Goal: Complete application form

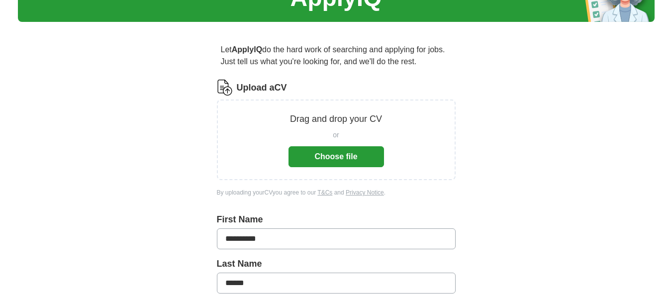
scroll to position [57, 0]
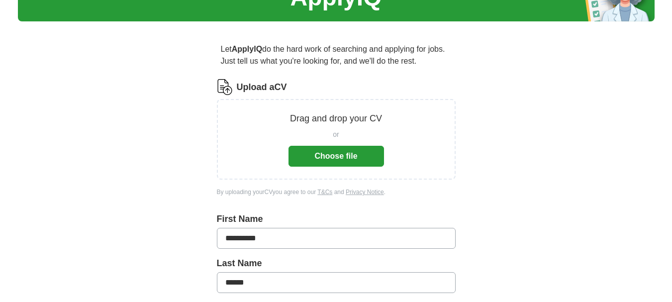
click at [349, 147] on button "Choose file" at bounding box center [335, 156] width 95 height 21
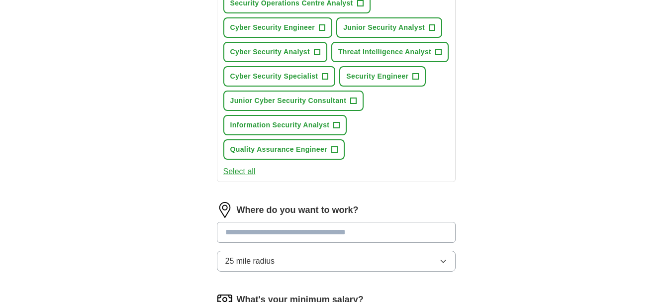
scroll to position [406, 0]
click at [313, 147] on span "Quality Assurance Engineer" at bounding box center [278, 150] width 97 height 10
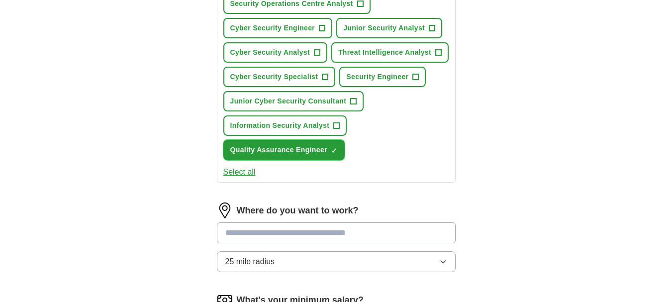
click at [0, 0] on span "×" at bounding box center [0, 0] width 0 height 0
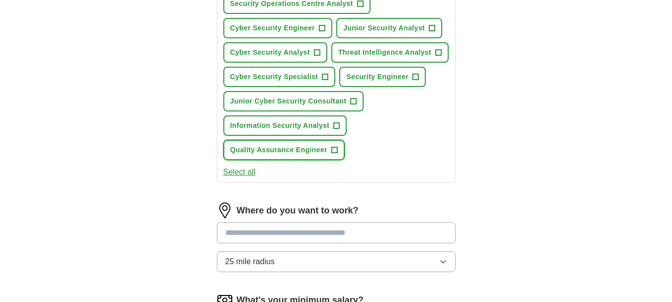
drag, startPoint x: 314, startPoint y: 150, endPoint x: 337, endPoint y: 154, distance: 23.2
click at [337, 154] on button "Quality Assurance Engineer +" at bounding box center [283, 150] width 121 height 20
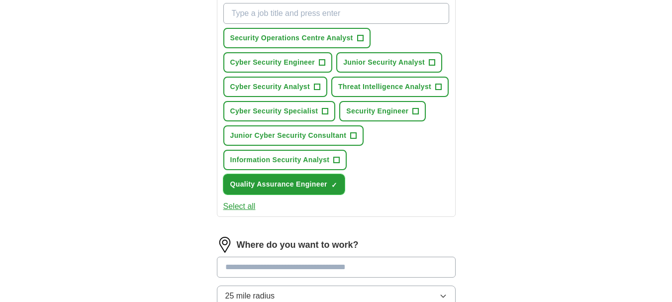
scroll to position [370, 0]
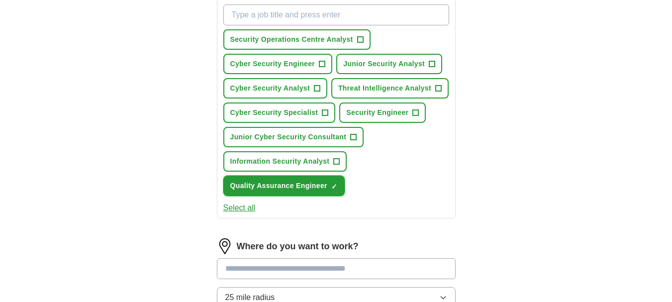
click at [280, 180] on button "Quality Assurance Engineer ✓ ×" at bounding box center [283, 186] width 121 height 20
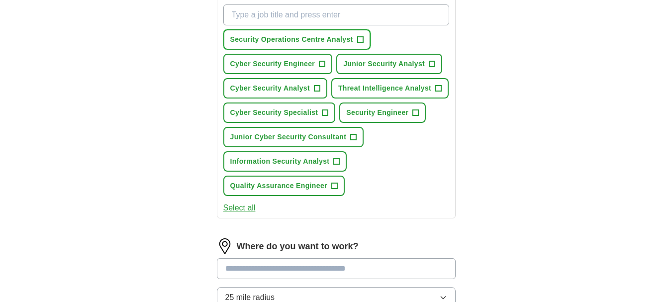
click at [303, 44] on span "Security Operations Centre Analyst" at bounding box center [291, 39] width 123 height 10
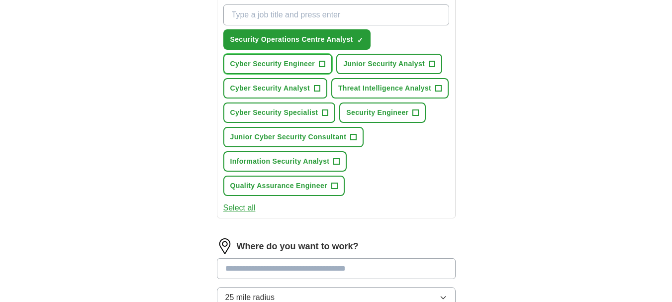
click at [294, 62] on span "Cyber Security Engineer" at bounding box center [272, 64] width 85 height 10
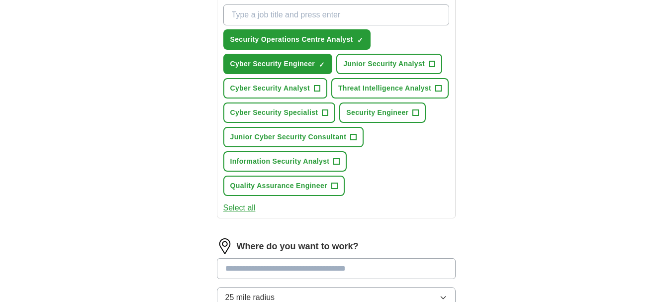
click at [251, 208] on button "Select all" at bounding box center [239, 208] width 32 height 12
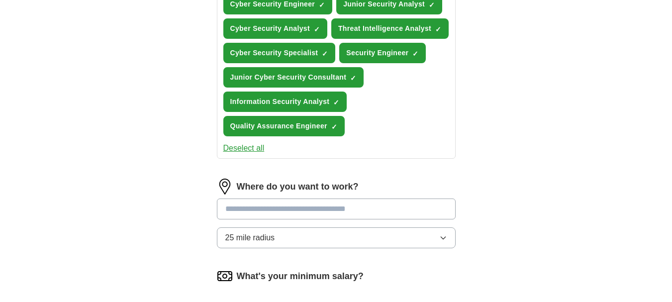
scroll to position [431, 0]
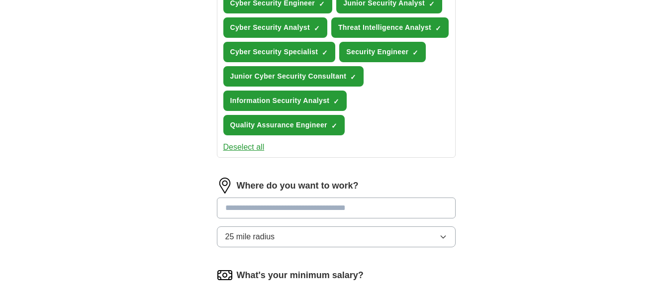
click at [280, 206] on input at bounding box center [336, 207] width 239 height 21
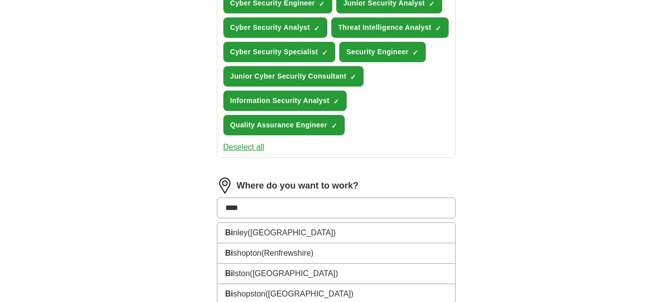
type input "*****"
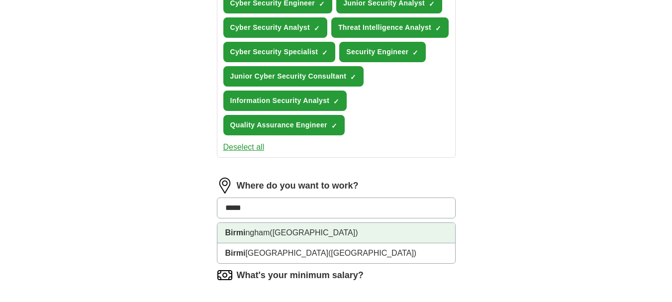
click at [291, 233] on span "([GEOGRAPHIC_DATA])" at bounding box center [314, 232] width 88 height 8
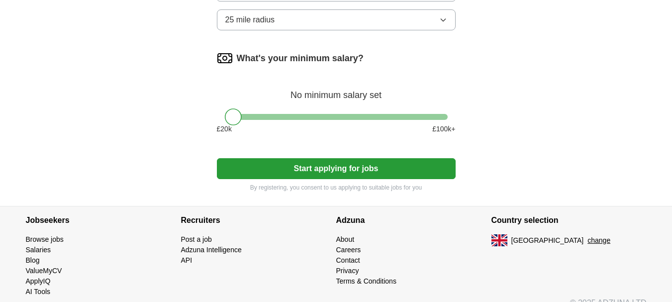
scroll to position [659, 0]
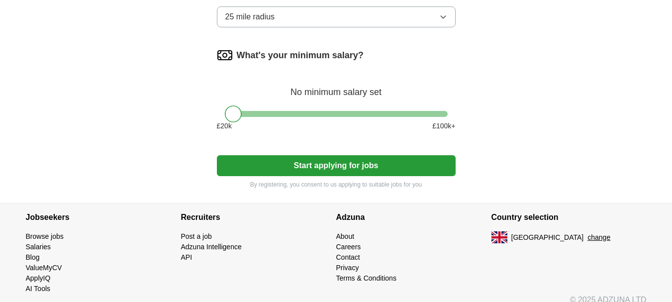
click at [301, 162] on button "Start applying for jobs" at bounding box center [336, 165] width 239 height 21
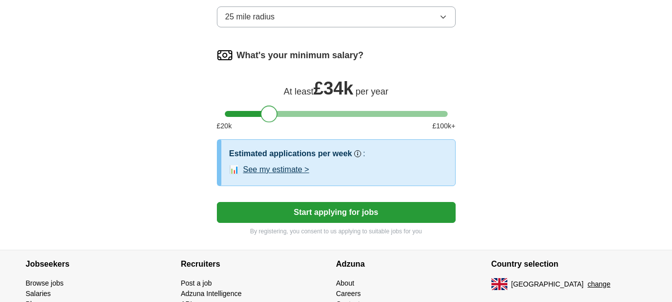
click at [268, 111] on div at bounding box center [336, 114] width 223 height 6
click at [285, 172] on button "See my estimate >" at bounding box center [276, 170] width 66 height 12
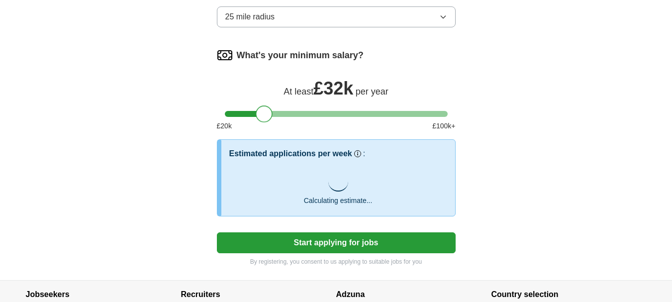
drag, startPoint x: 263, startPoint y: 111, endPoint x: 256, endPoint y: 111, distance: 7.0
click at [256, 111] on div at bounding box center [264, 113] width 17 height 17
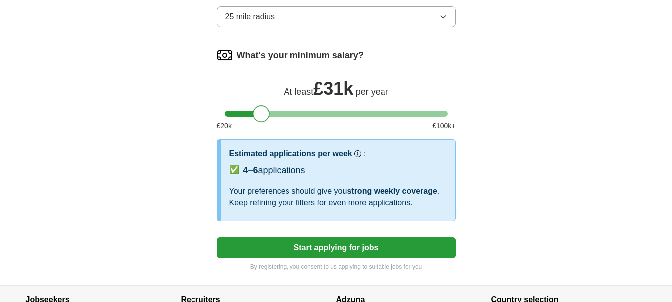
click at [259, 110] on div at bounding box center [261, 113] width 17 height 17
drag, startPoint x: 259, startPoint y: 110, endPoint x: 250, endPoint y: 110, distance: 9.5
click at [253, 110] on div at bounding box center [261, 113] width 17 height 17
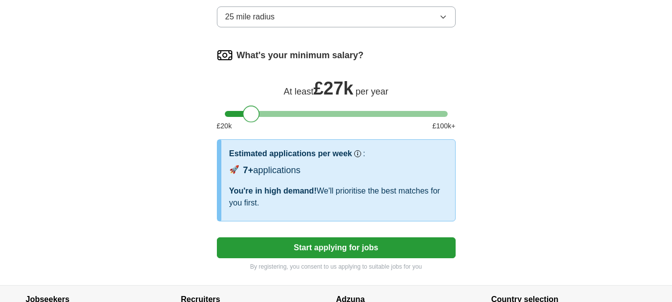
click at [248, 110] on div at bounding box center [251, 113] width 17 height 17
click at [244, 111] on div at bounding box center [243, 113] width 17 height 17
click at [396, 239] on button "Start applying for jobs" at bounding box center [336, 247] width 239 height 21
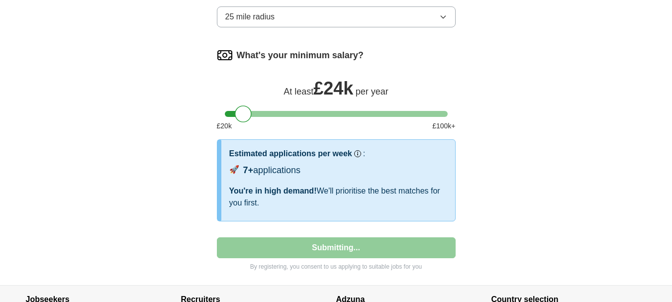
select select "**"
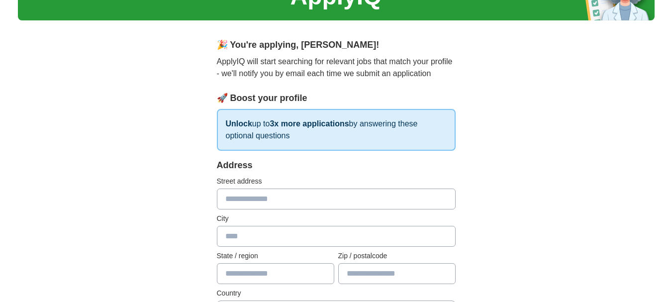
scroll to position [58, 0]
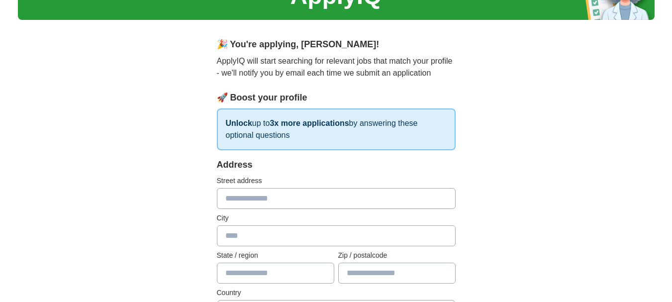
click at [308, 193] on input "text" at bounding box center [336, 198] width 239 height 21
type input "**********"
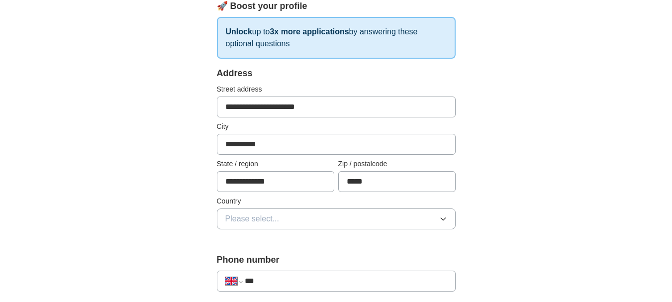
scroll to position [151, 0]
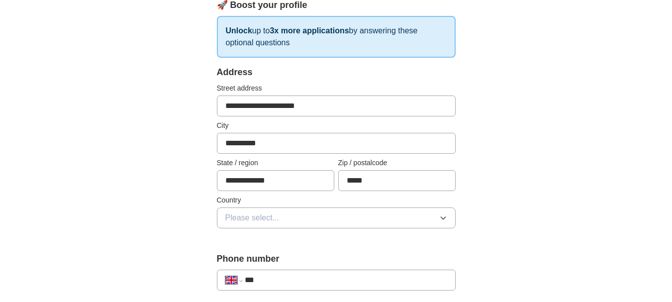
click at [348, 176] on input "*****" at bounding box center [396, 180] width 117 height 21
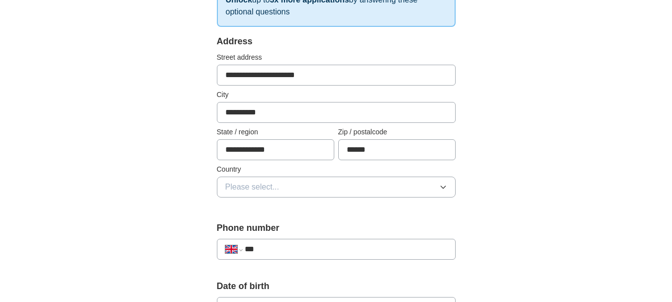
scroll to position [183, 0]
type input "******"
click at [348, 179] on button "Please select..." at bounding box center [336, 186] width 239 height 21
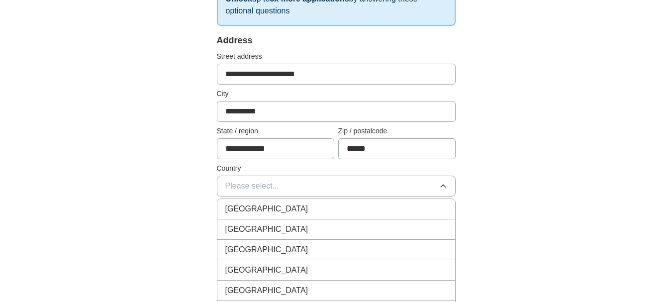
click at [327, 203] on div "[GEOGRAPHIC_DATA]" at bounding box center [336, 209] width 222 height 12
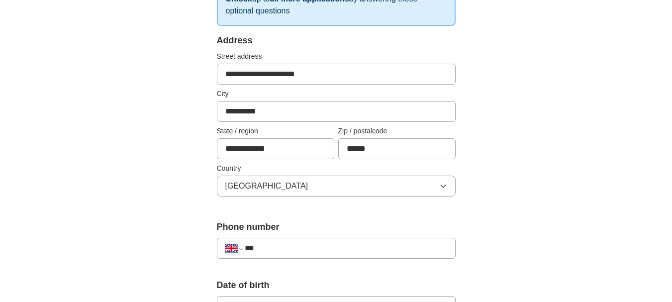
click at [330, 242] on input "***" at bounding box center [346, 248] width 202 height 12
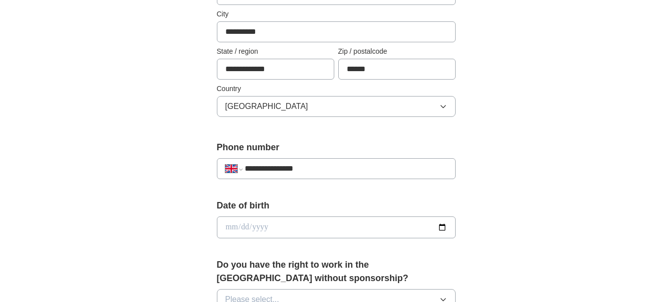
scroll to position [265, 0]
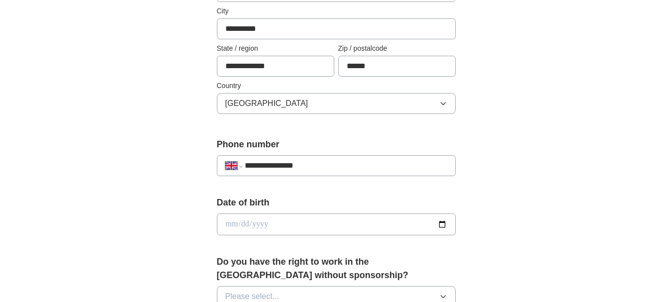
type input "**********"
click at [330, 237] on div "Date of birth" at bounding box center [336, 219] width 239 height 47
click at [330, 229] on input "date" at bounding box center [336, 224] width 239 height 22
click at [227, 226] on input "date" at bounding box center [336, 224] width 239 height 22
click at [234, 219] on input "date" at bounding box center [336, 224] width 239 height 22
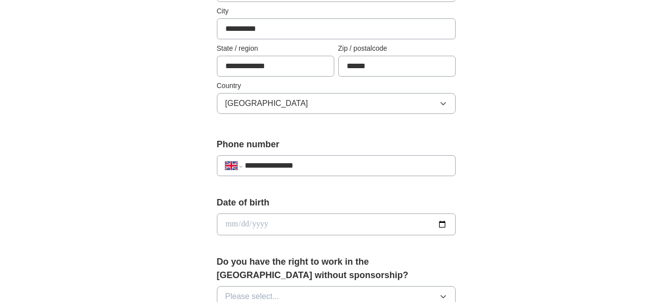
click at [234, 219] on input "date" at bounding box center [336, 224] width 239 height 22
click at [226, 222] on input "date" at bounding box center [336, 224] width 239 height 22
type input "**********"
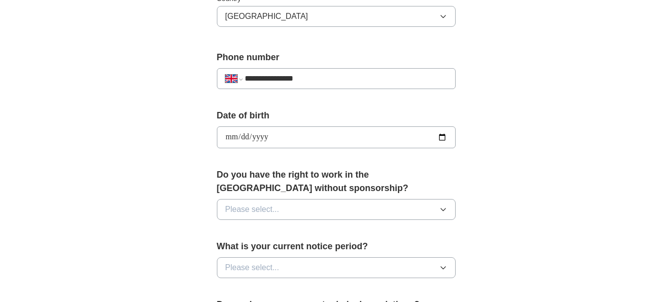
scroll to position [360, 0]
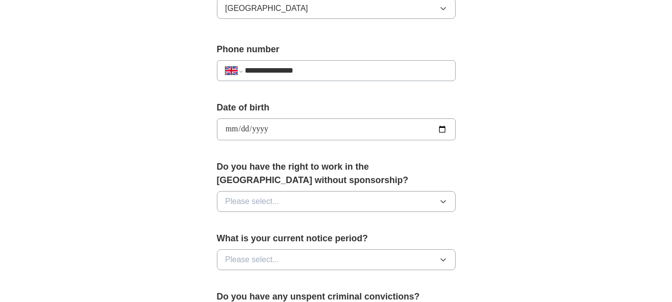
click at [257, 200] on span "Please select..." at bounding box center [252, 201] width 54 height 12
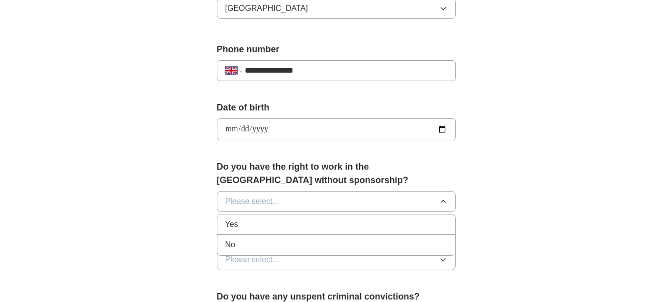
click at [257, 225] on div "Yes" at bounding box center [336, 224] width 222 height 12
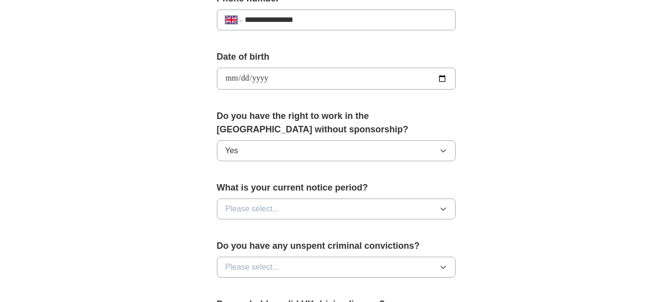
scroll to position [415, 0]
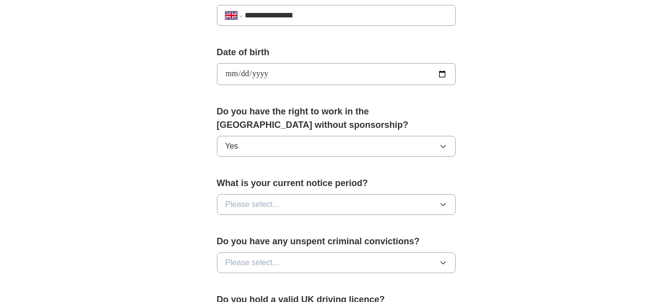
click at [260, 210] on span "Please select..." at bounding box center [252, 204] width 54 height 12
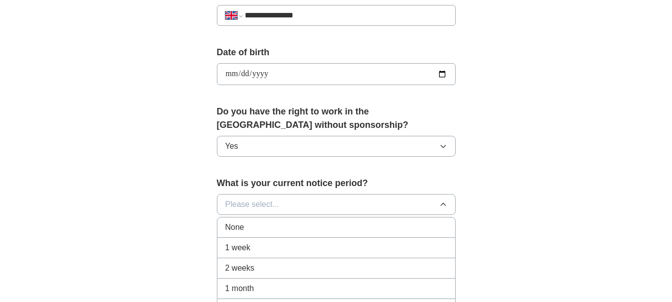
click at [259, 234] on li "None" at bounding box center [336, 227] width 238 height 20
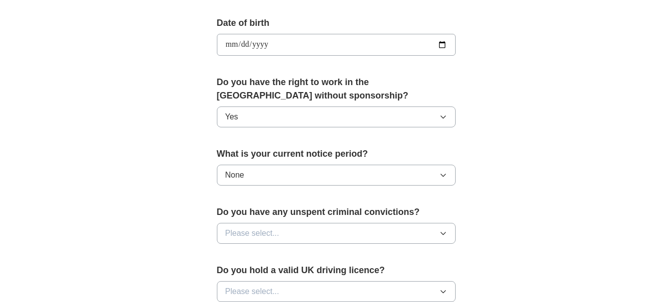
scroll to position [446, 0]
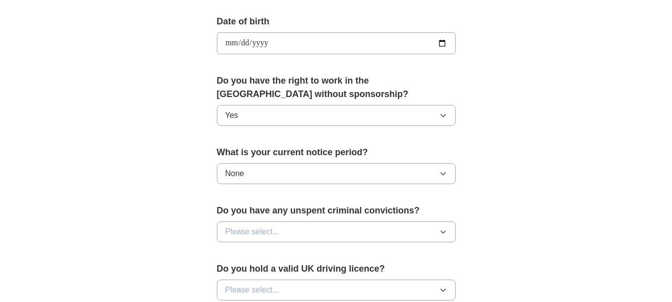
click at [259, 234] on span "Please select..." at bounding box center [252, 232] width 54 height 12
click at [240, 279] on div "No" at bounding box center [336, 275] width 222 height 12
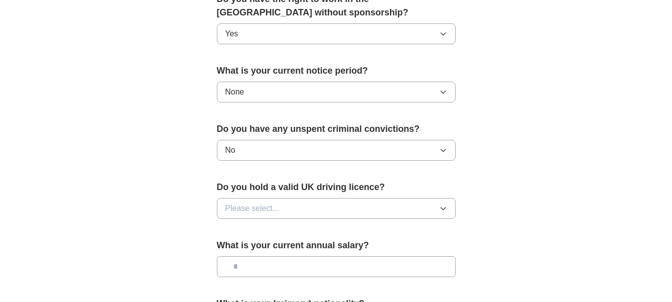
scroll to position [532, 0]
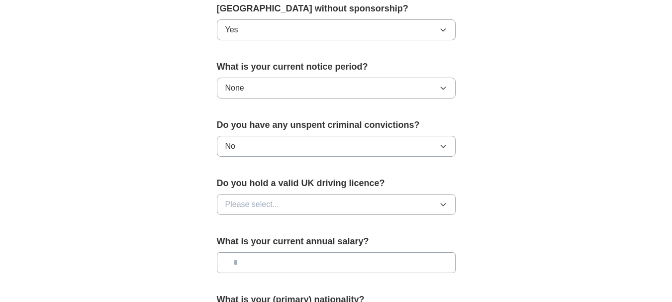
click at [293, 197] on button "Please select..." at bounding box center [336, 204] width 239 height 21
click at [290, 245] on div "No" at bounding box center [336, 248] width 222 height 12
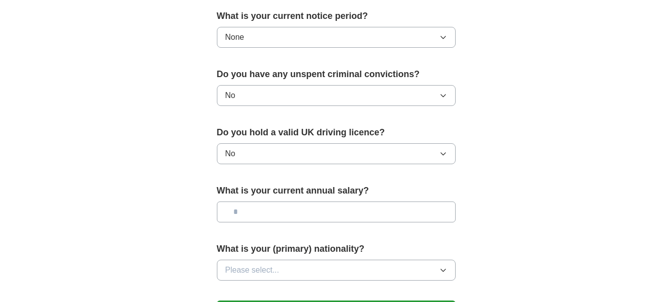
scroll to position [583, 0]
click at [299, 220] on input "text" at bounding box center [336, 211] width 239 height 21
click at [300, 214] on input "text" at bounding box center [336, 211] width 239 height 21
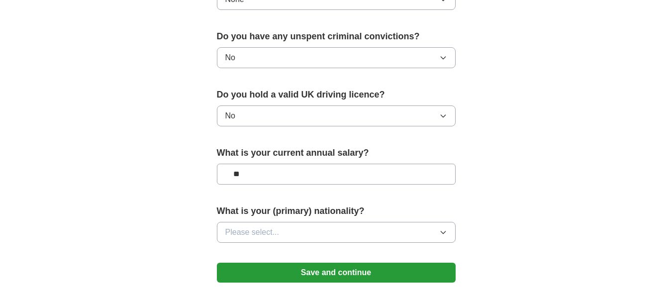
scroll to position [622, 0]
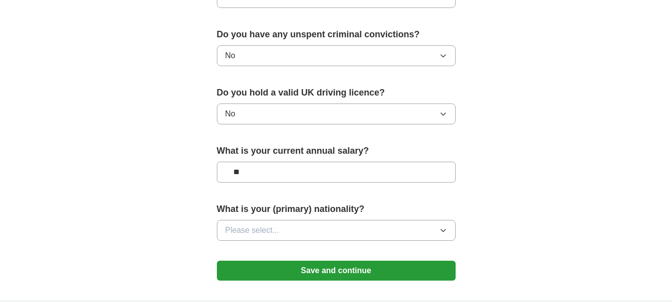
type input "**"
click at [298, 221] on button "Please select..." at bounding box center [336, 230] width 239 height 21
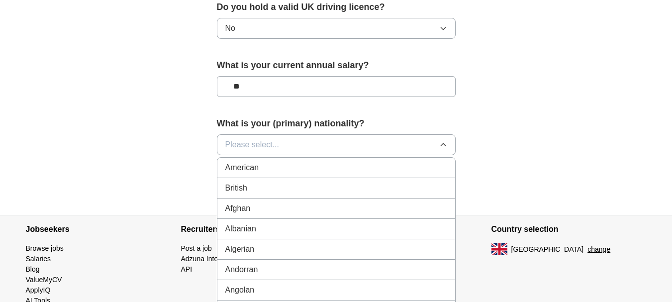
scroll to position [762, 0]
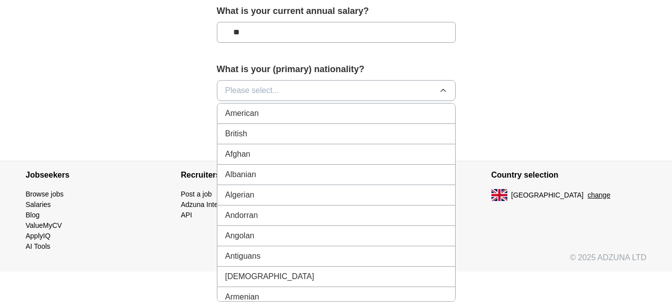
click at [321, 90] on button "Please select..." at bounding box center [336, 90] width 239 height 21
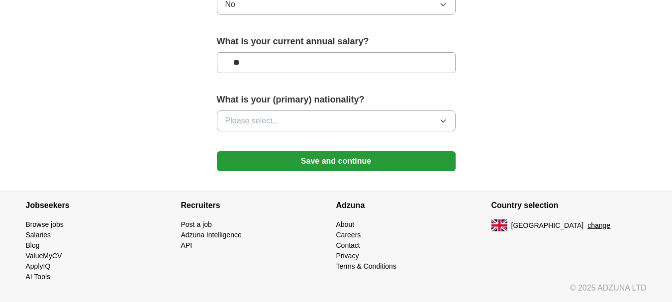
click at [318, 119] on button "Please select..." at bounding box center [336, 120] width 239 height 21
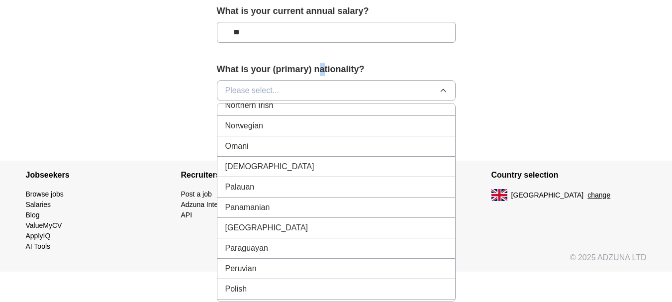
scroll to position [2700, 0]
click at [340, 172] on div "[DEMOGRAPHIC_DATA]" at bounding box center [336, 166] width 222 height 12
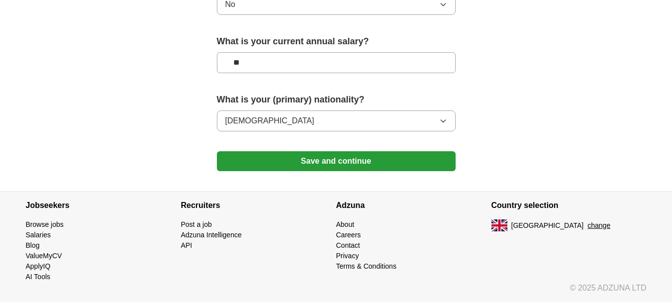
click at [335, 168] on button "Save and continue" at bounding box center [336, 161] width 239 height 20
